Goal: Find contact information: Find contact information

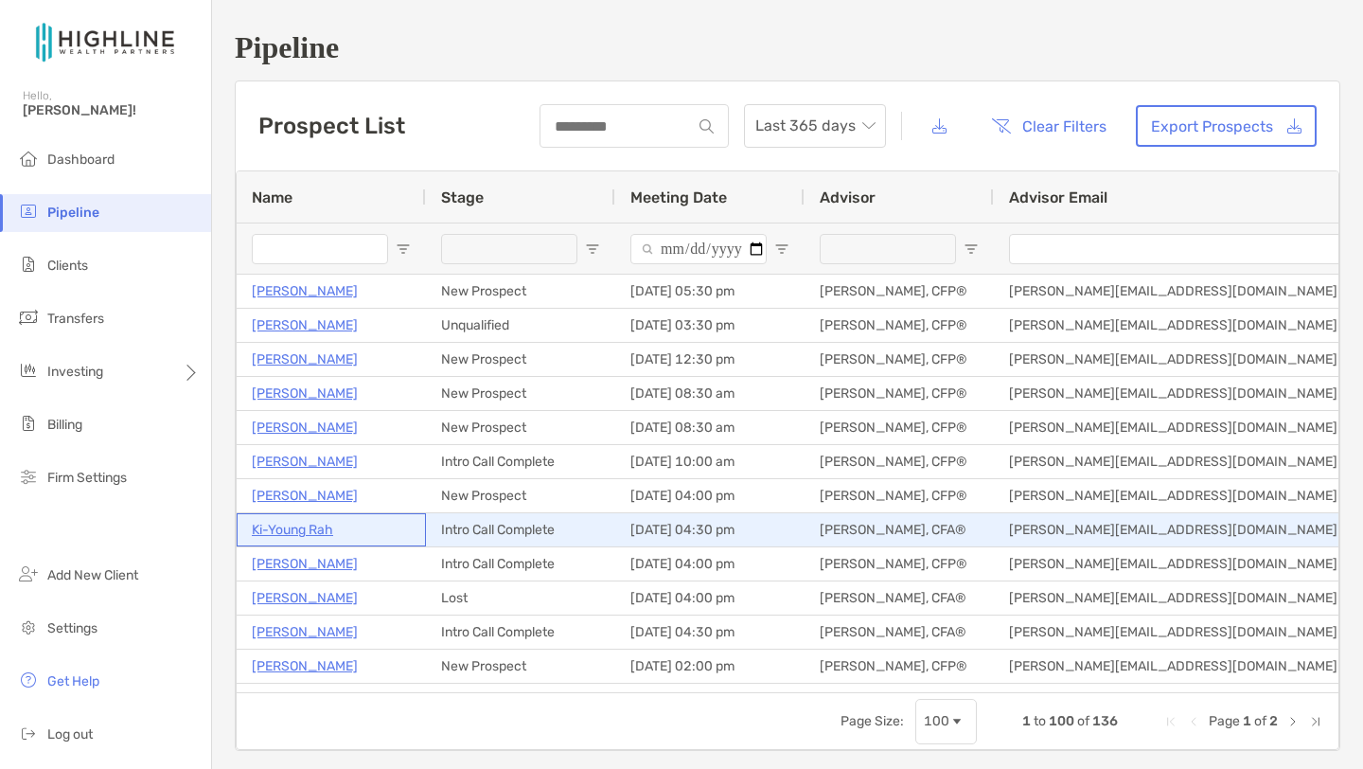
click at [304, 532] on p "Ki-Young Rah" at bounding box center [292, 530] width 81 height 24
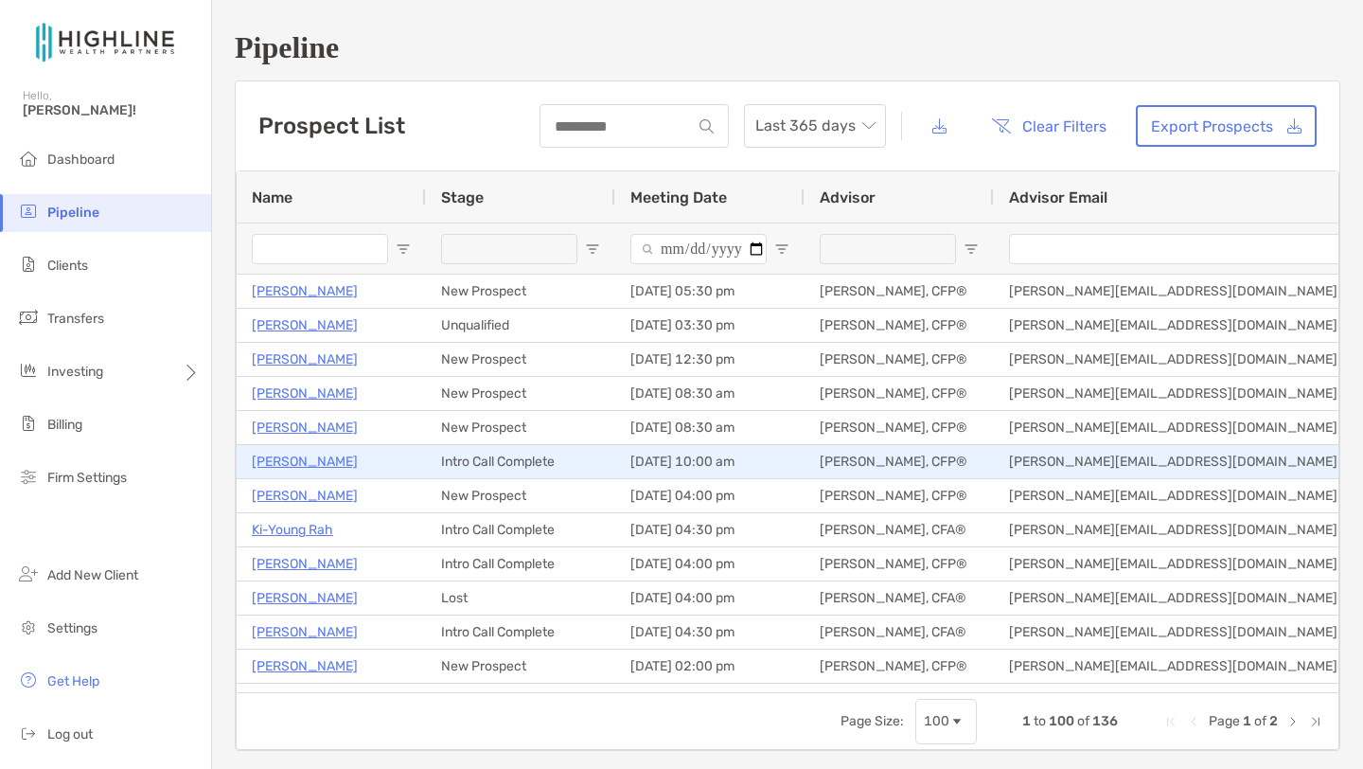
click at [311, 462] on p "[PERSON_NAME]" at bounding box center [305, 462] width 106 height 24
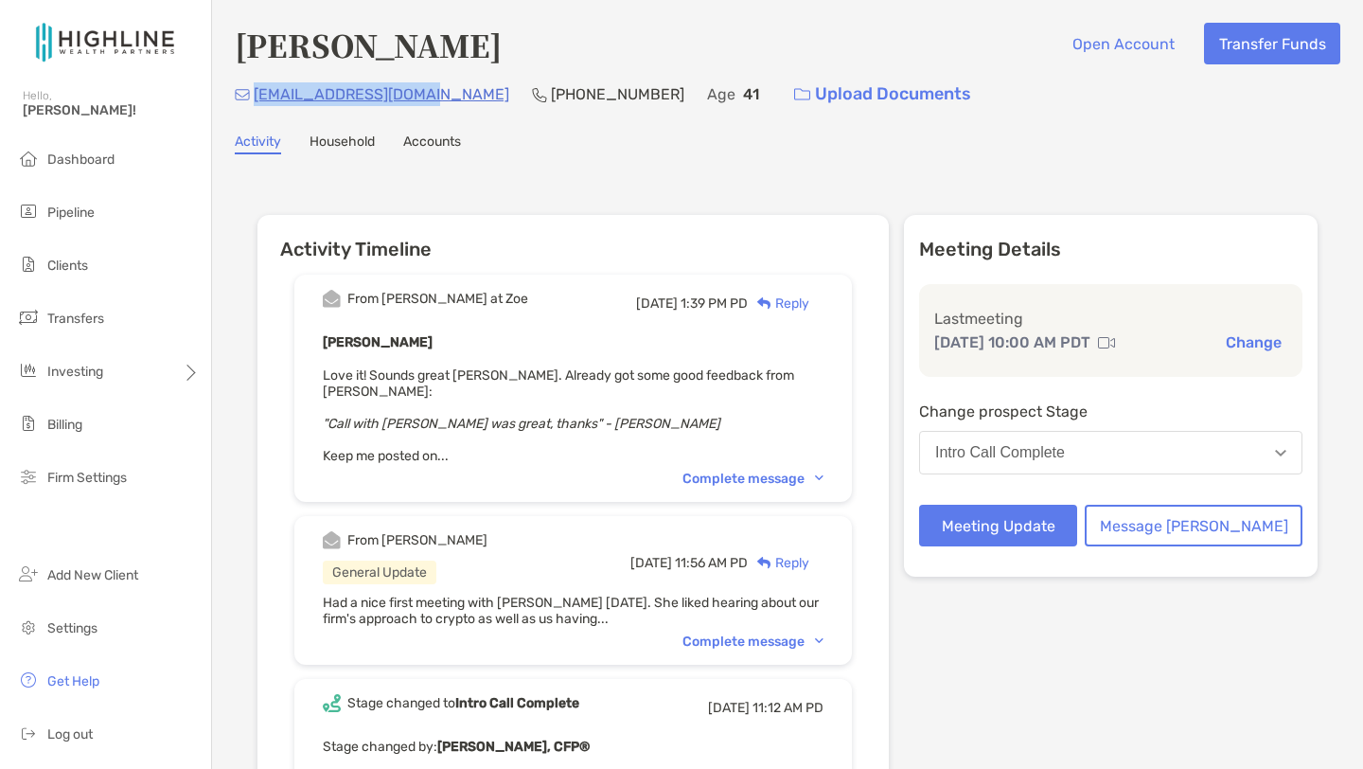
drag, startPoint x: 0, startPoint y: 0, endPoint x: 258, endPoint y: 98, distance: 275.4
click at [258, 98] on div "[EMAIL_ADDRESS][DOMAIN_NAME] [PHONE_NUMBER] Age [DEMOGRAPHIC_DATA] Upload Docum…" at bounding box center [788, 94] width 1106 height 41
copy p "[EMAIL_ADDRESS][DOMAIN_NAME]"
